Goal: Navigation & Orientation: Understand site structure

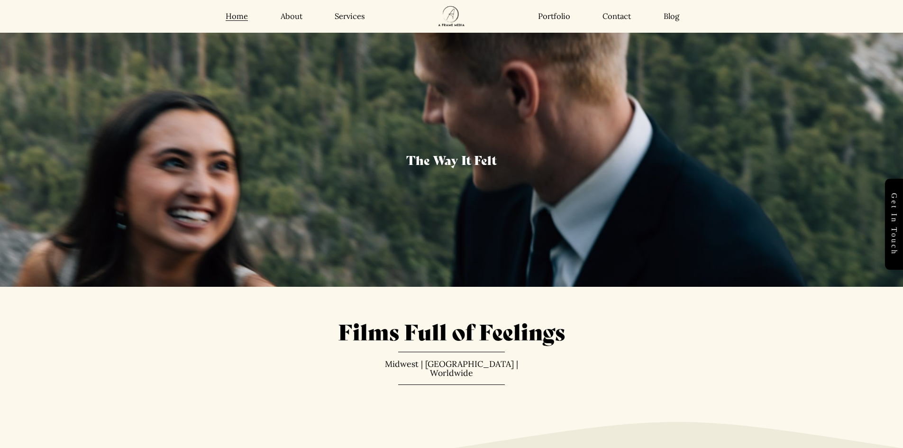
click at [294, 19] on link "About" at bounding box center [292, 16] width 22 height 10
click at [350, 17] on link "Services" at bounding box center [350, 16] width 30 height 10
click at [565, 16] on link "Portfolio" at bounding box center [554, 16] width 32 height 10
click at [620, 16] on link "Contact" at bounding box center [617, 16] width 28 height 10
click at [665, 18] on link "Blog" at bounding box center [672, 16] width 16 height 10
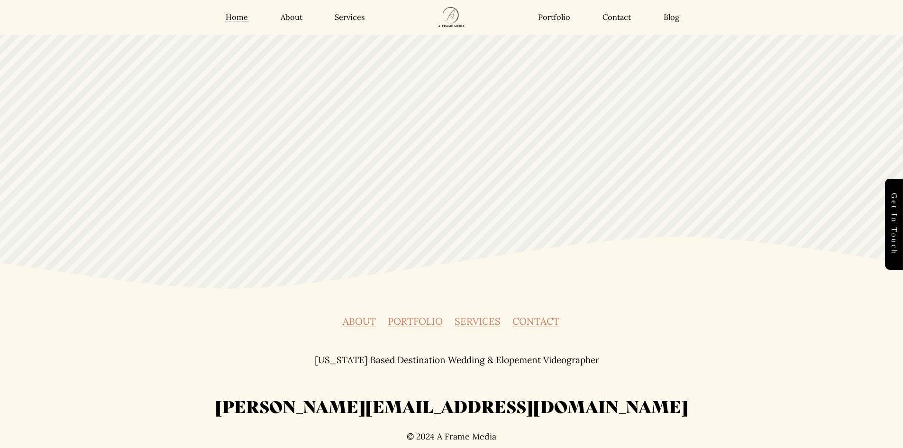
scroll to position [3615, 0]
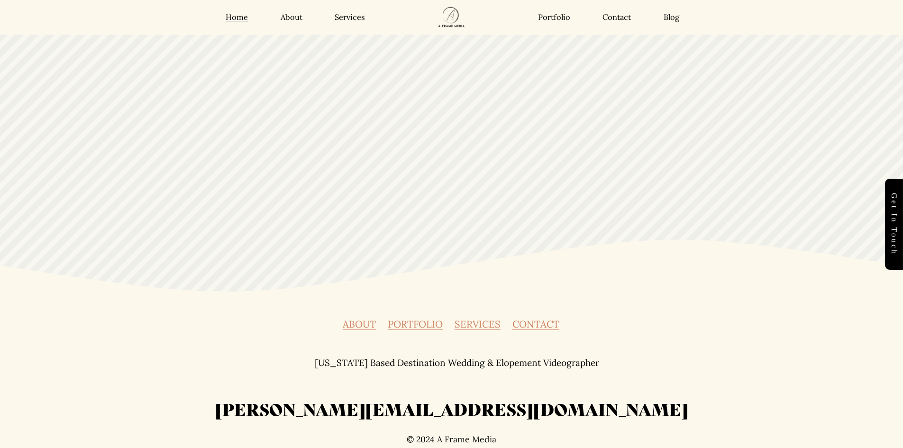
click at [341, 320] on div "ABOUT PORTFOLIO SERVICES CONTACT Michigan Based Destination Wedding & Elopement…" at bounding box center [451, 385] width 903 height 131
click at [362, 322] on link "ABOUT" at bounding box center [359, 324] width 33 height 9
click at [414, 322] on link "PORTFOLIO" at bounding box center [415, 324] width 55 height 9
click at [499, 320] on link "SERVICES" at bounding box center [478, 324] width 46 height 9
click at [548, 321] on link "CONTACT" at bounding box center [536, 324] width 47 height 9
